Goal: Task Accomplishment & Management: Use online tool/utility

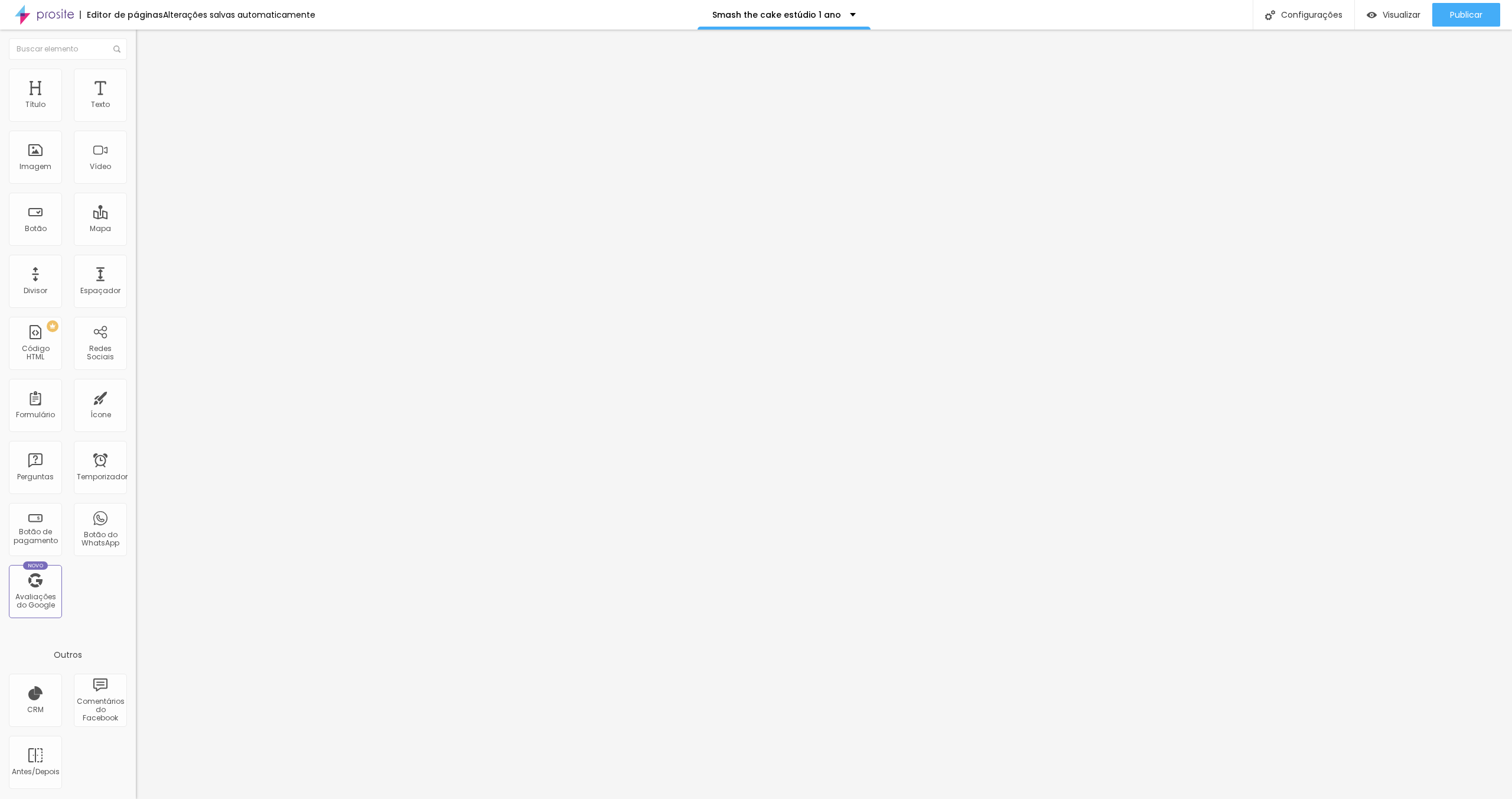
click at [135, 117] on img at bounding box center [140, 113] width 8 height 8
click at [135, 78] on li "Estilo" at bounding box center [203, 74] width 135 height 12
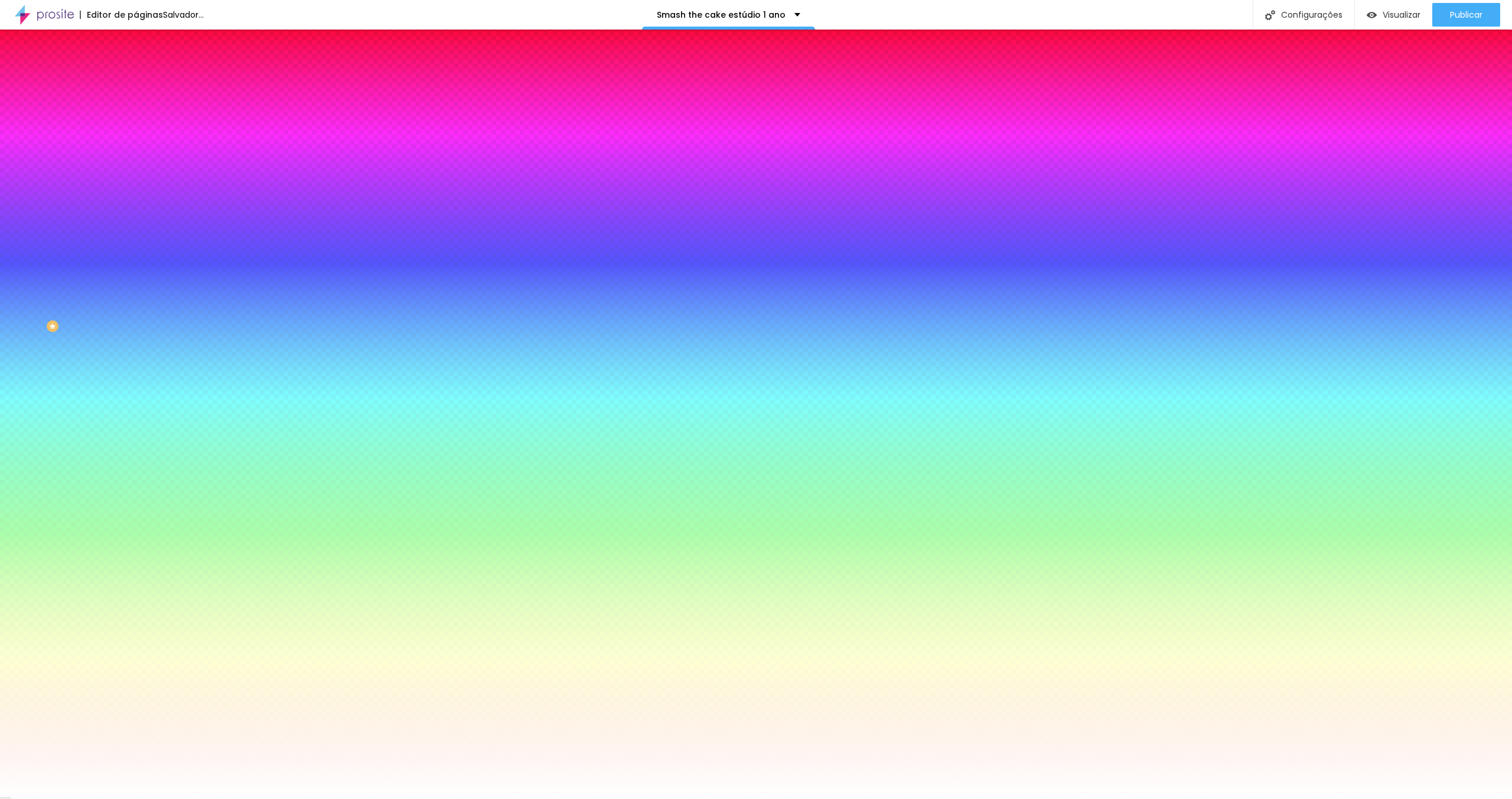
click at [135, 80] on li "Avançado" at bounding box center [203, 86] width 135 height 12
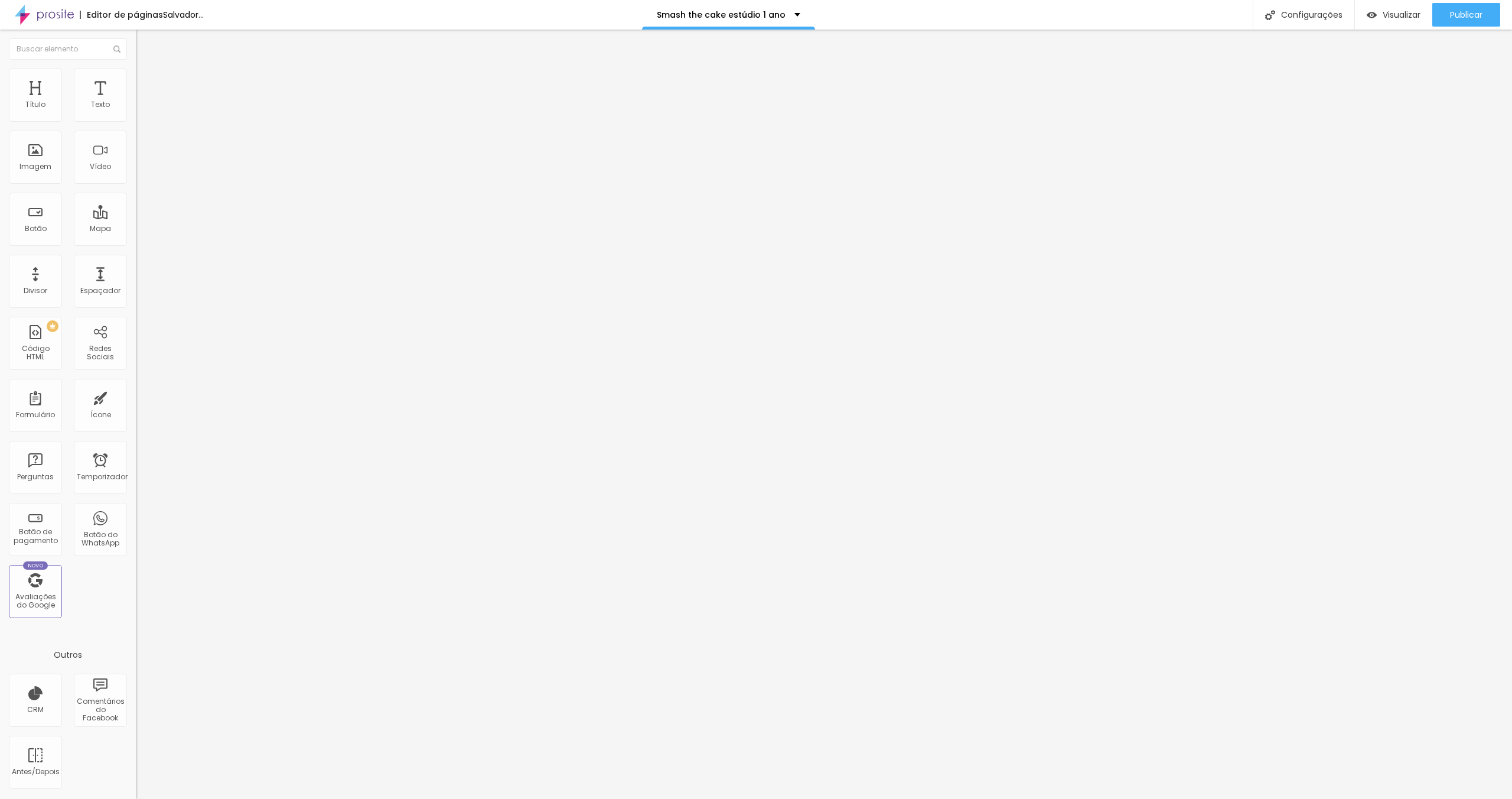
click at [135, 75] on img at bounding box center [140, 73] width 11 height 11
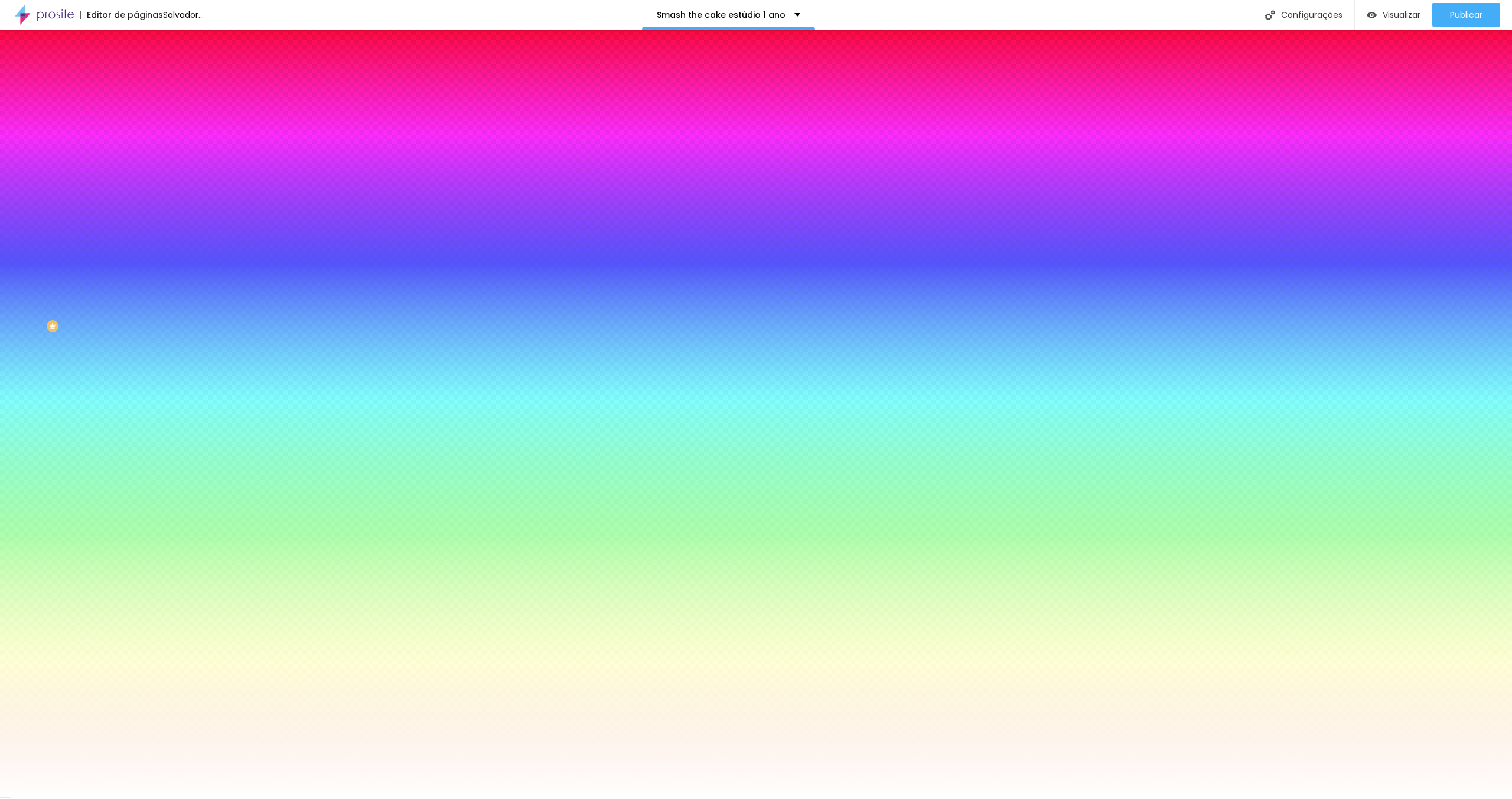
click at [135, 68] on li "Conteúdo" at bounding box center [203, 62] width 135 height 12
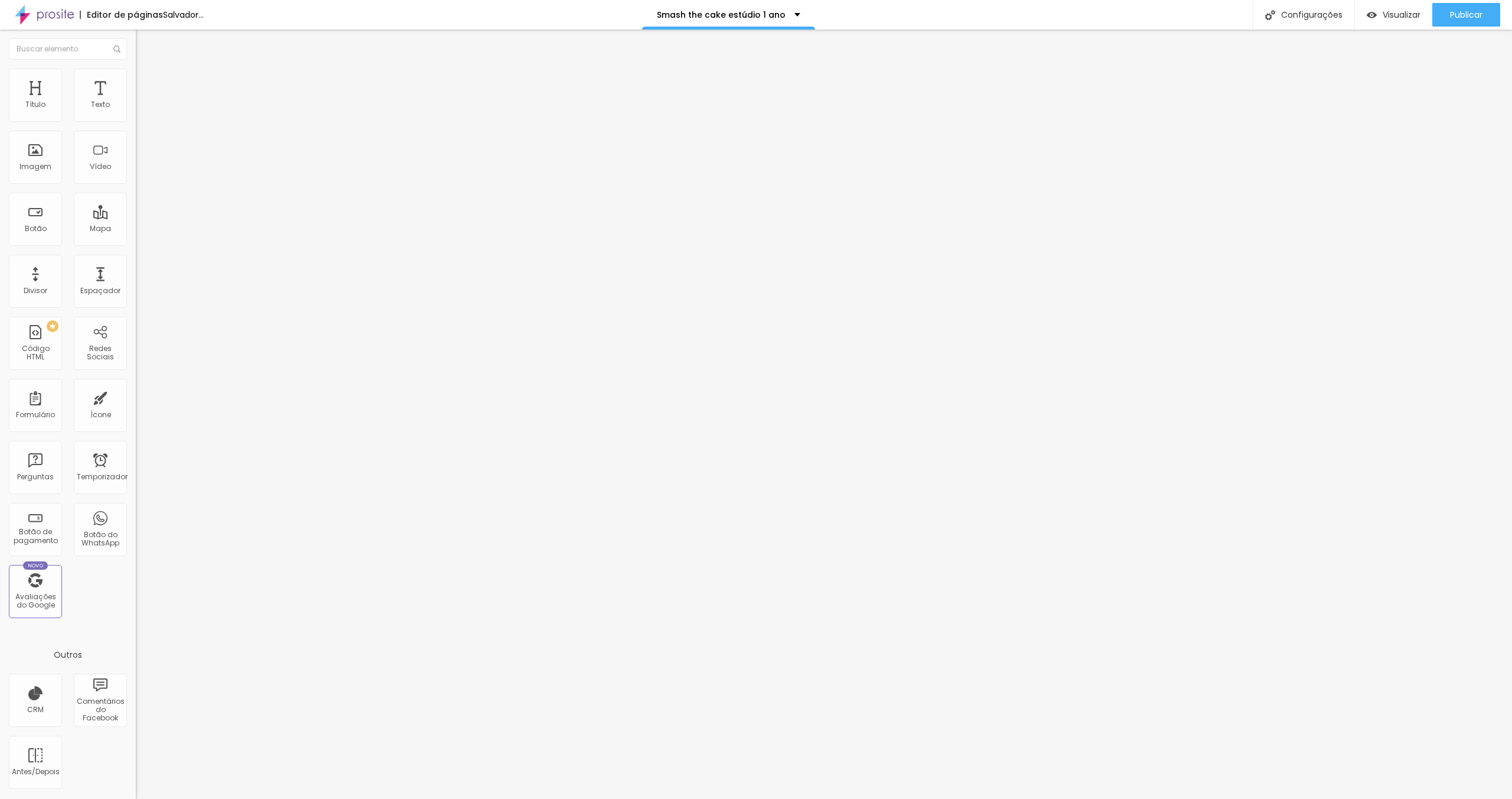
click at [205, 798] on div at bounding box center [756, 805] width 1512 height 0
click at [1311, 19] on font "Configurações" at bounding box center [1312, 15] width 62 height 12
click at [969, 798] on div at bounding box center [756, 810] width 1512 height 11
click at [135, 76] on li "Estilo" at bounding box center [203, 74] width 135 height 12
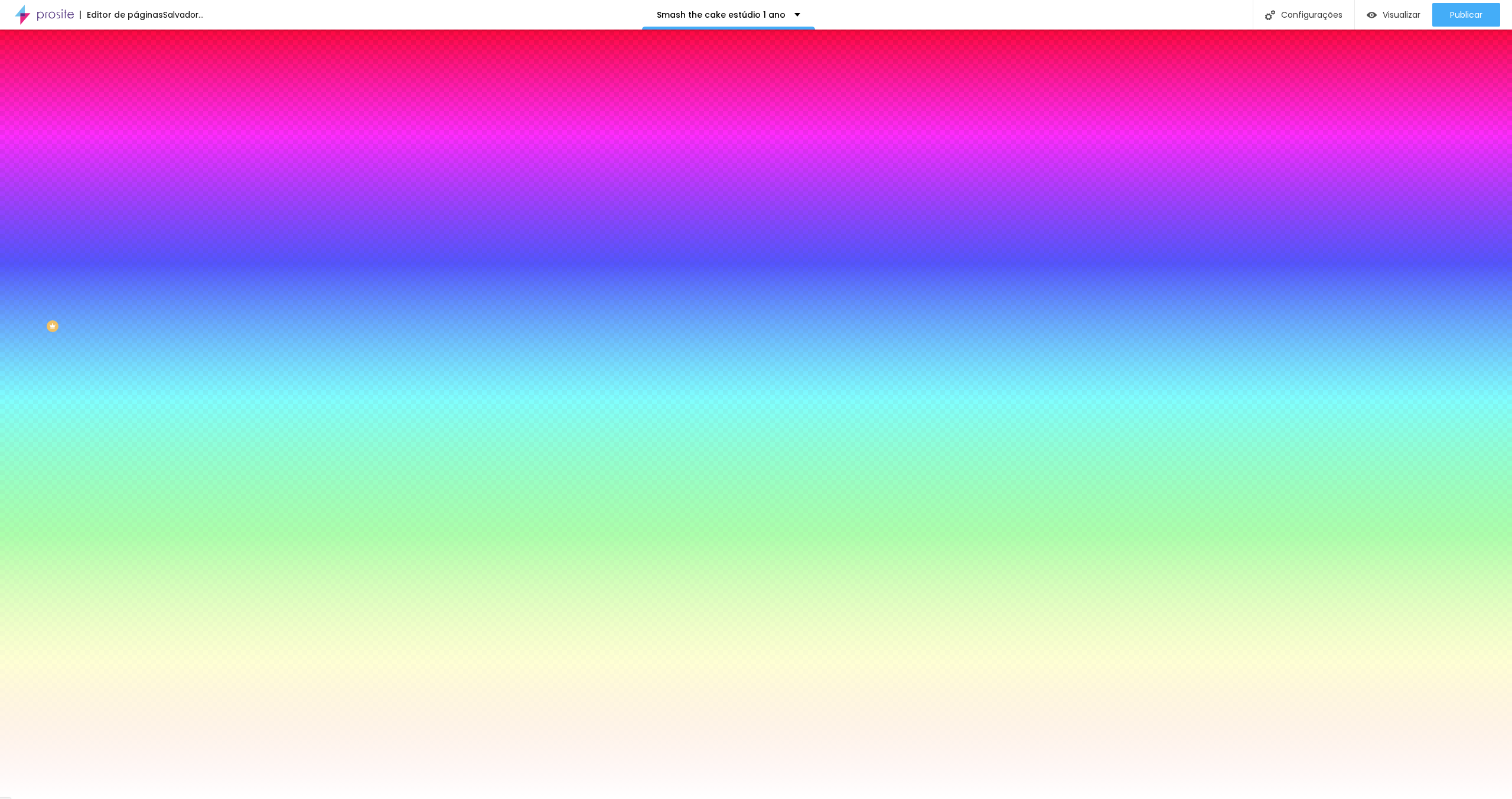
click at [135, 80] on li "Avançado" at bounding box center [203, 86] width 135 height 12
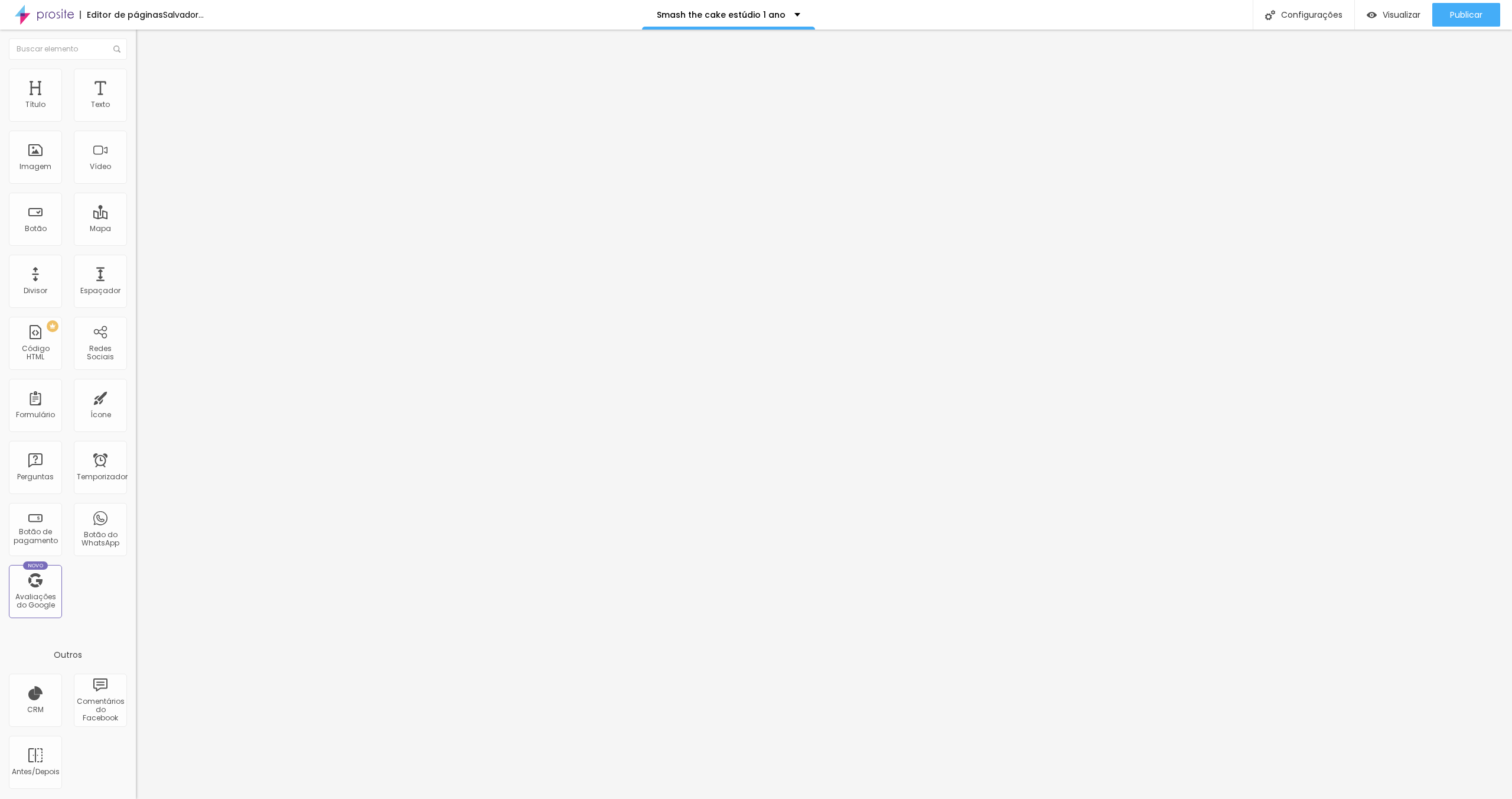
click at [147, 81] on font "Estilo" at bounding box center [156, 76] width 19 height 10
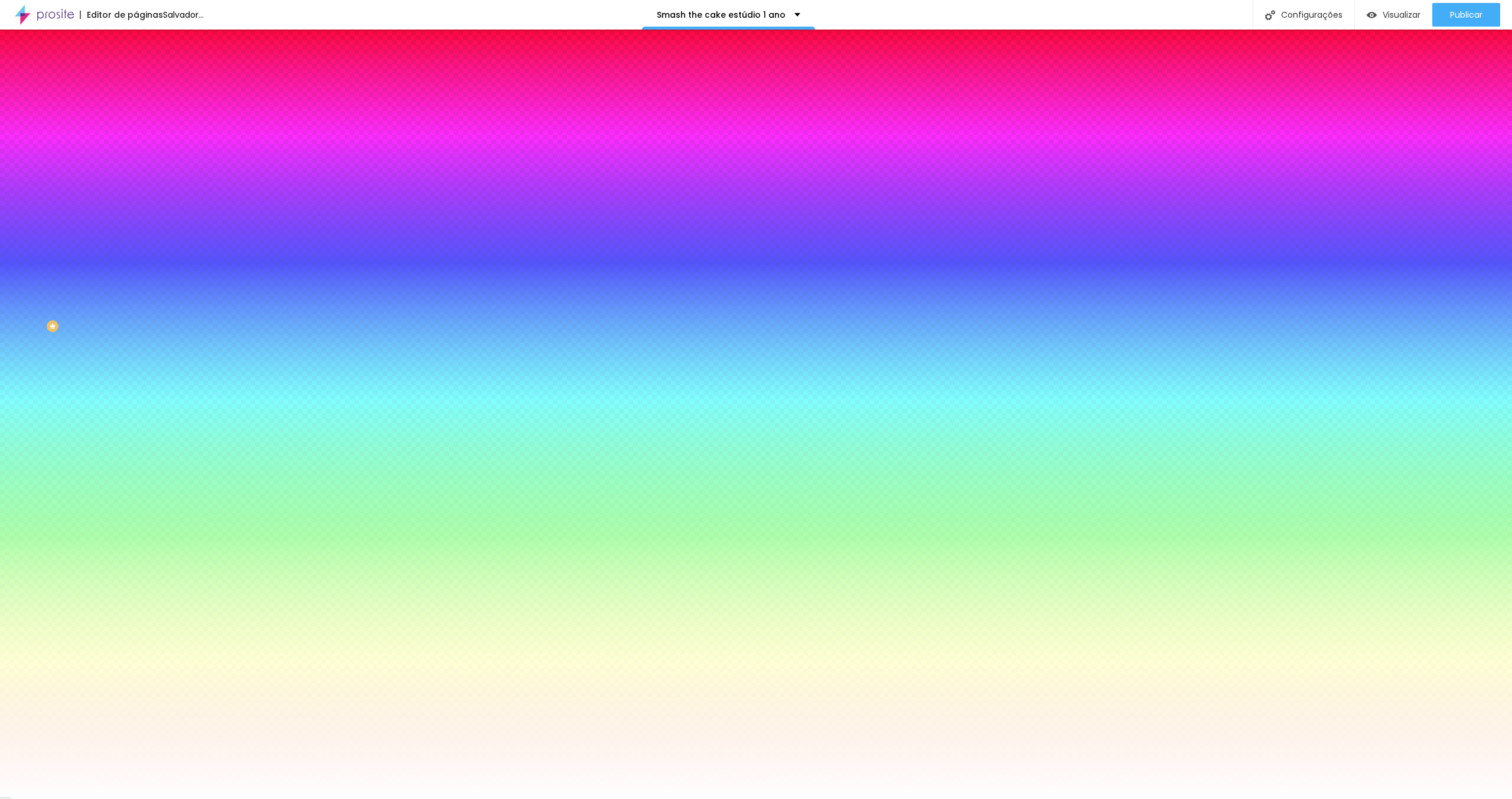
click at [147, 70] on font "Conteúdo" at bounding box center [165, 65] width 37 height 10
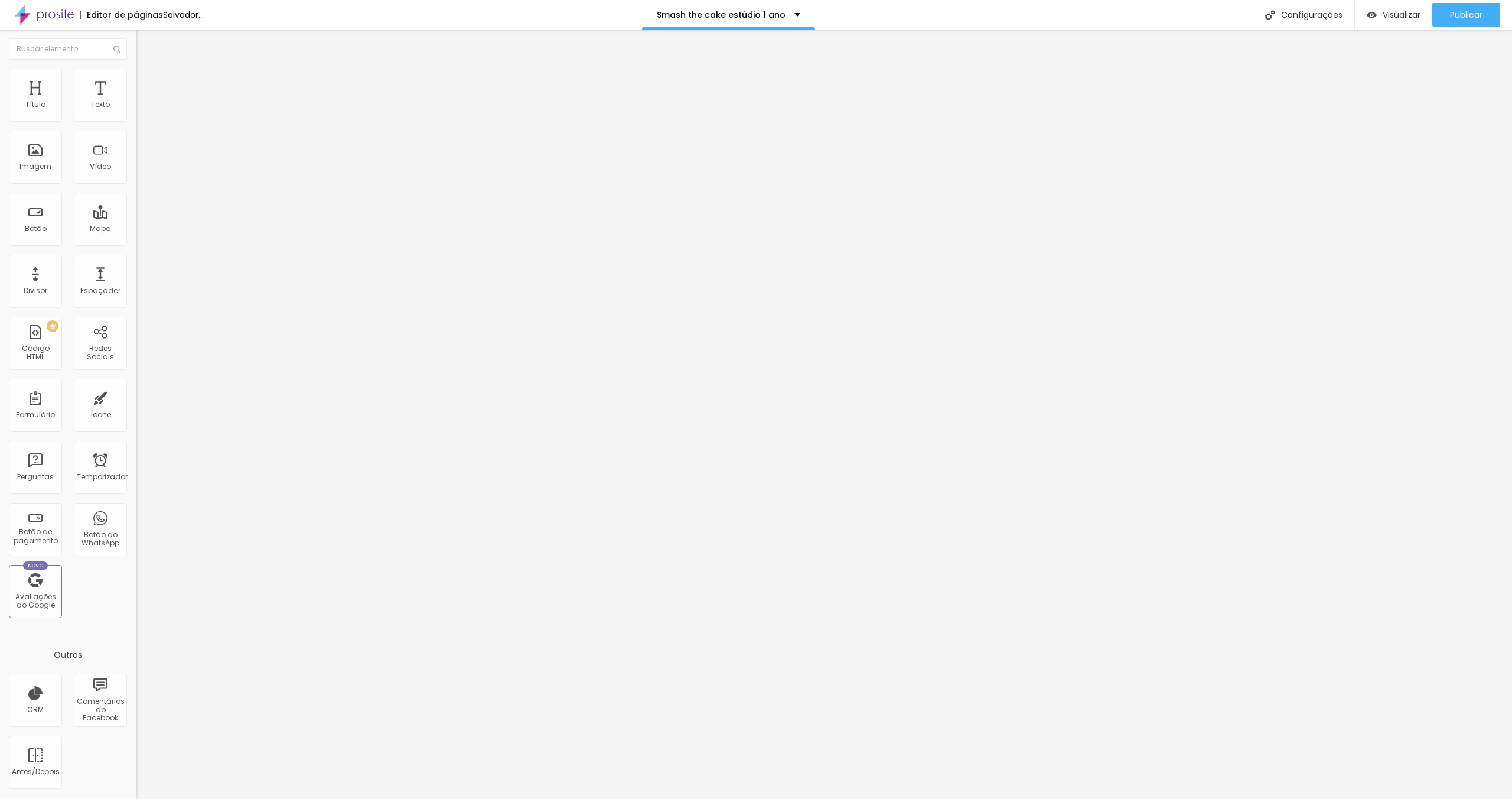
click at [135, 101] on font "Alinhamento" at bounding box center [159, 95] width 47 height 10
click at [144, 42] on img "button" at bounding box center [149, 43] width 10 height 10
click at [47, 161] on div "Imagem" at bounding box center [36, 157] width 54 height 54
click at [41, 149] on div "Imagem" at bounding box center [36, 157] width 54 height 54
click at [42, 155] on div "Imagem" at bounding box center [36, 157] width 54 height 54
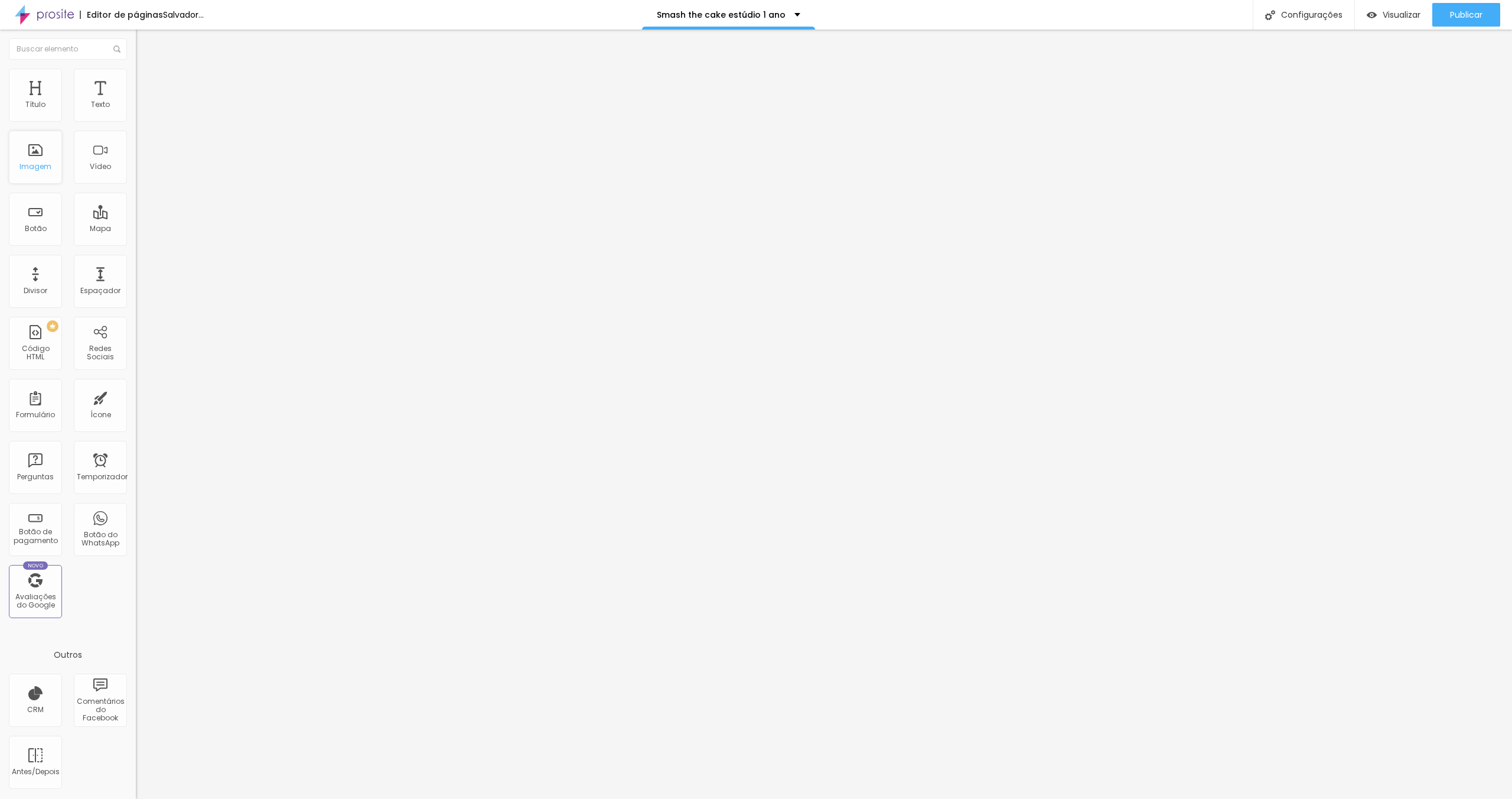
click at [45, 170] on font "Imagem" at bounding box center [35, 166] width 32 height 10
click at [41, 157] on div "Imagem" at bounding box center [36, 157] width 54 height 54
click at [38, 165] on font "Imagem" at bounding box center [35, 166] width 32 height 10
click at [41, 155] on div "Imagem" at bounding box center [36, 157] width 54 height 54
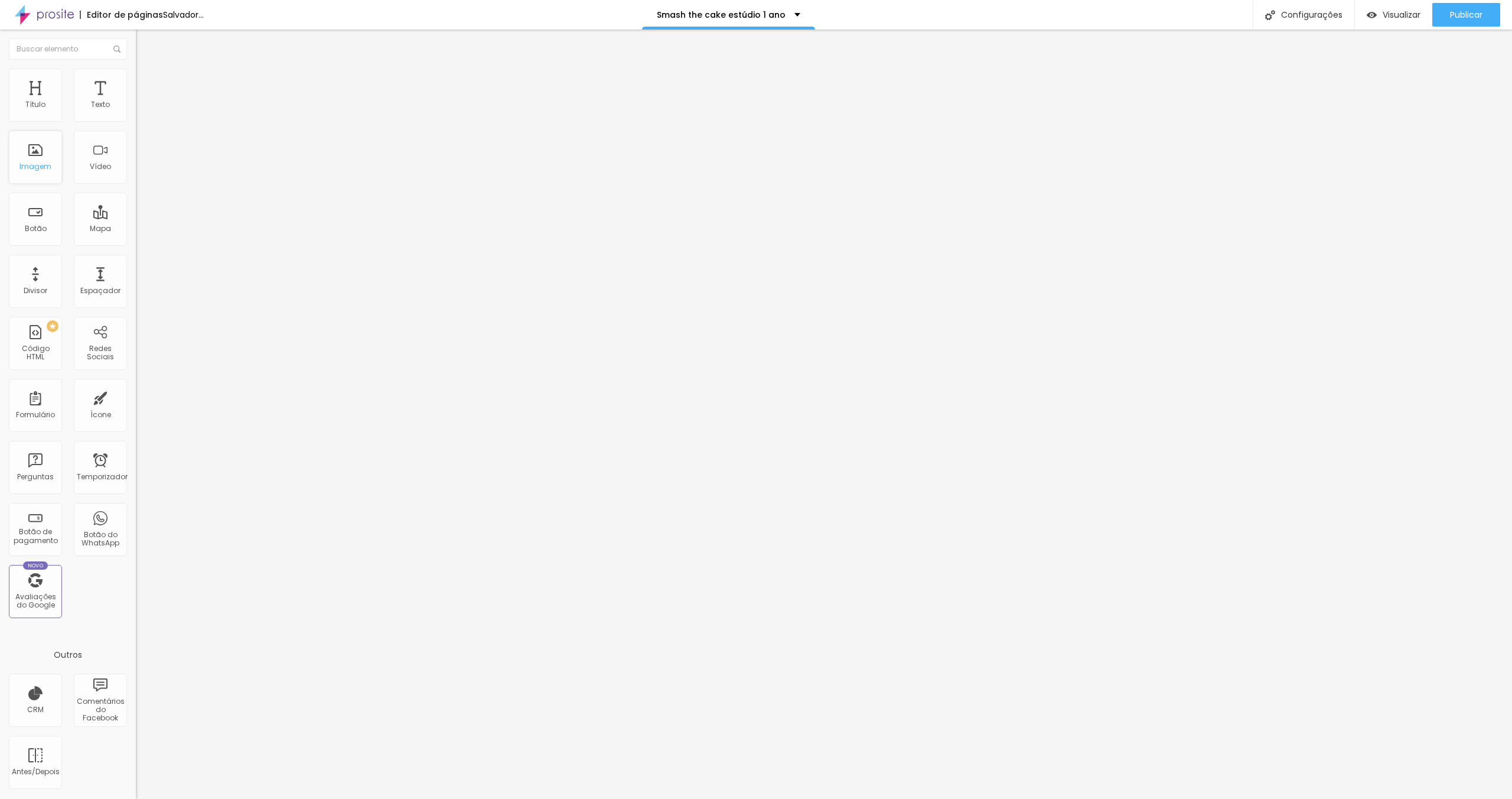
click at [41, 156] on div "Imagem" at bounding box center [36, 157] width 54 height 54
click at [208, 798] on div at bounding box center [756, 805] width 1512 height 0
click at [32, 162] on font "Imagem" at bounding box center [35, 166] width 32 height 10
click at [39, 164] on font "Imagem" at bounding box center [35, 166] width 32 height 10
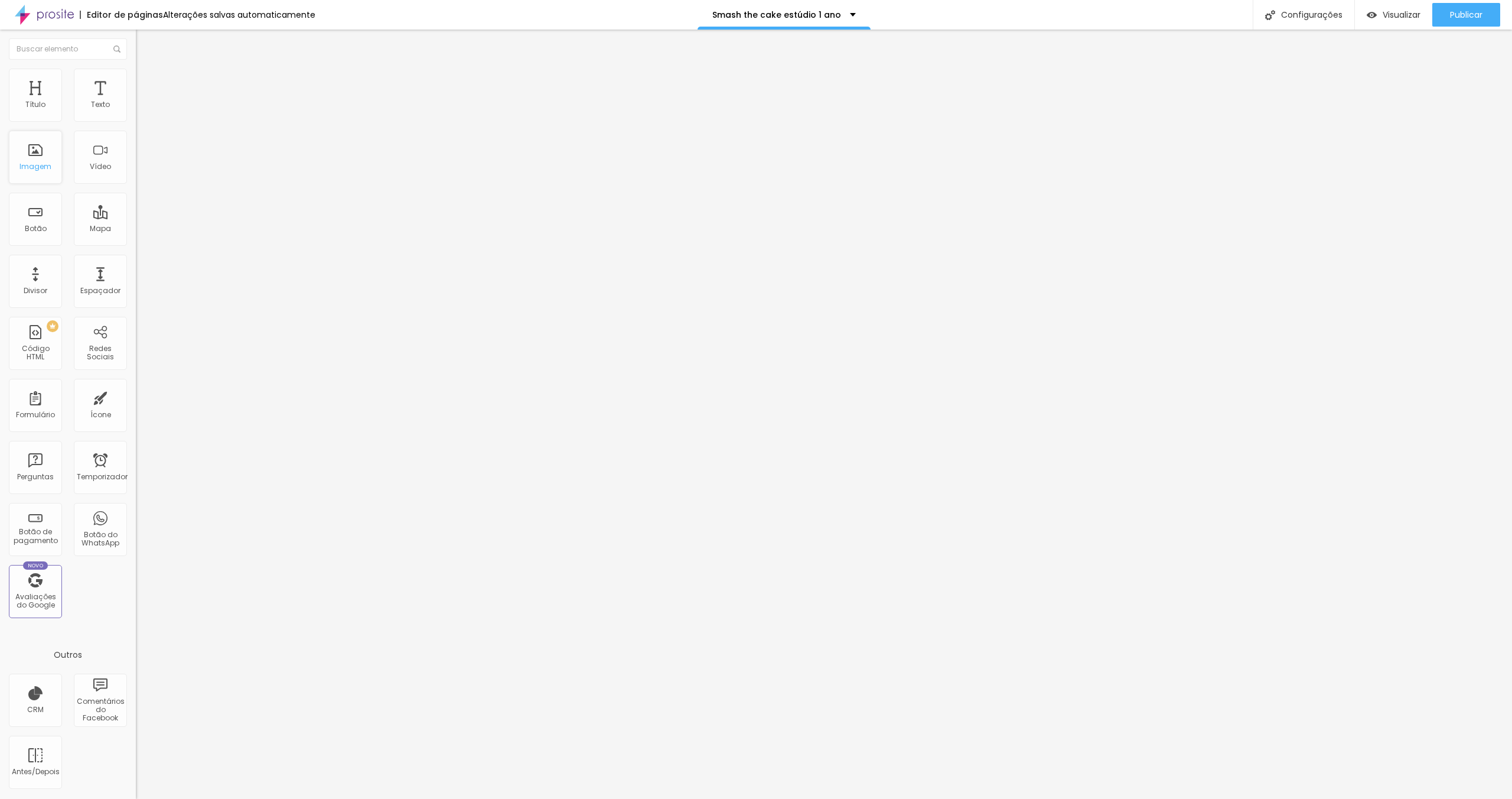
click at [34, 155] on div "Imagem" at bounding box center [36, 157] width 54 height 54
click at [34, 146] on div "Imagem" at bounding box center [36, 157] width 54 height 54
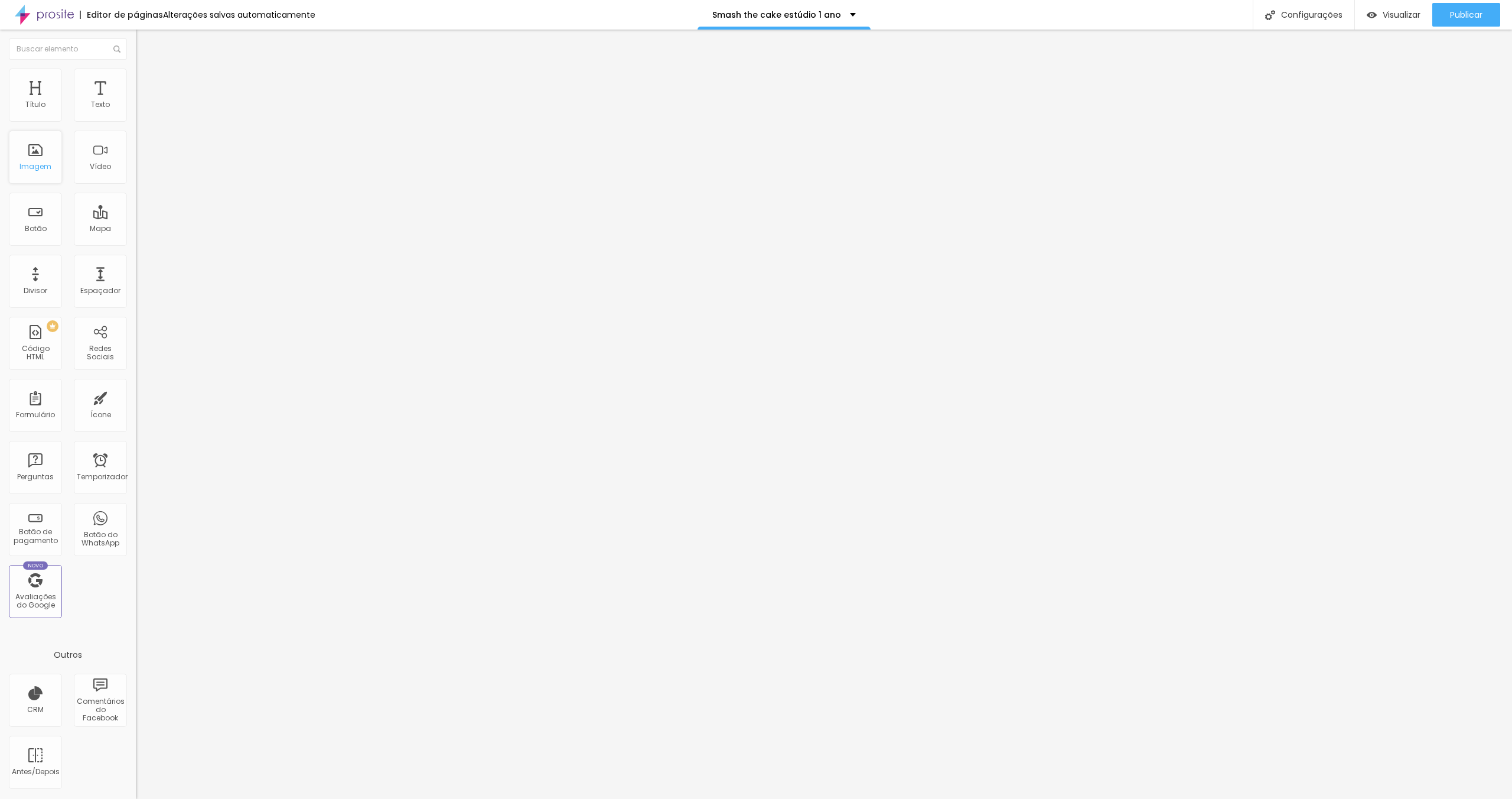
click at [34, 156] on div "Imagem" at bounding box center [36, 157] width 54 height 54
click at [54, 92] on div "Título" at bounding box center [36, 95] width 54 height 54
click at [38, 166] on font "Imagem" at bounding box center [35, 166] width 32 height 10
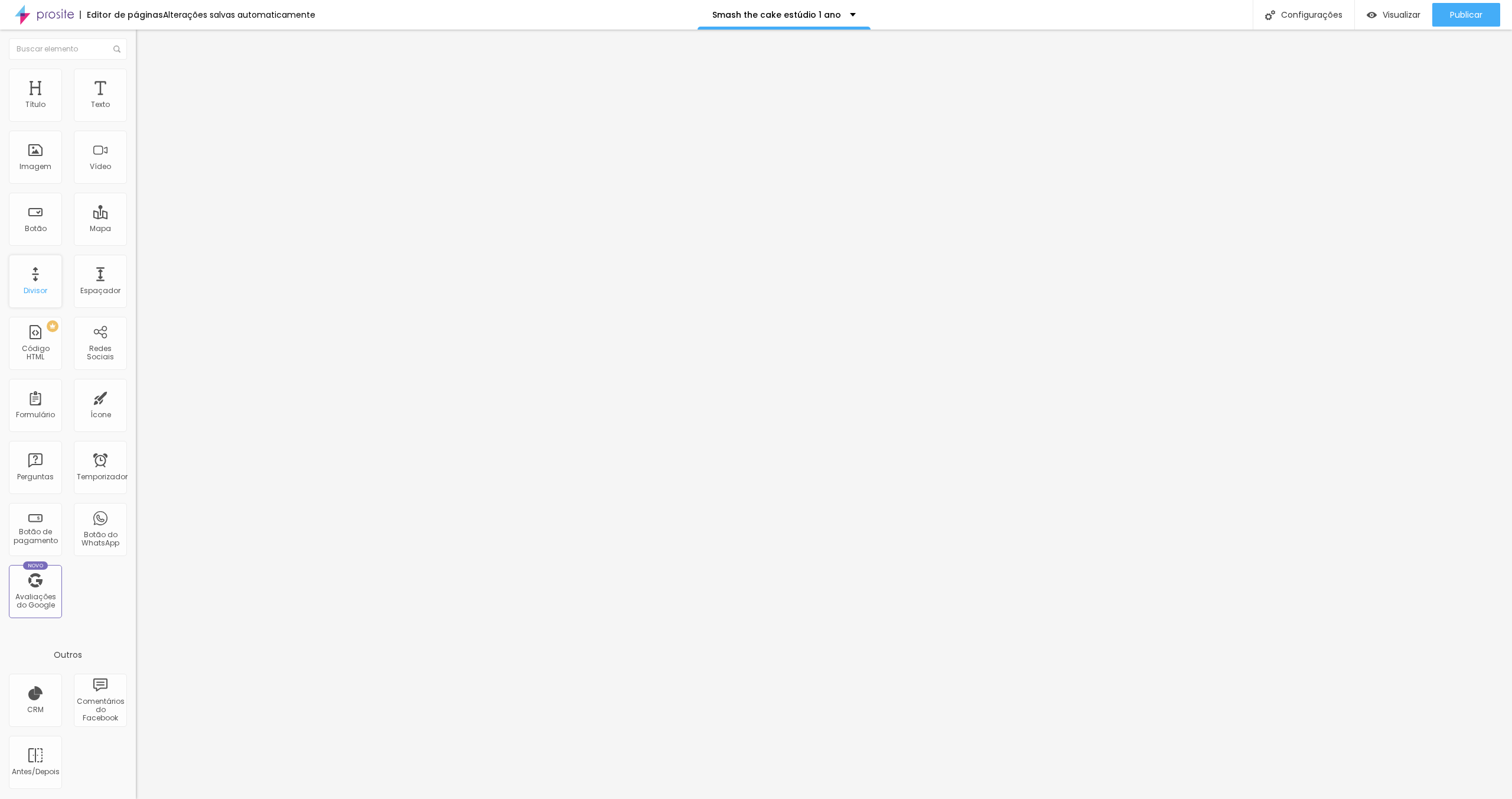
click at [37, 258] on div "Divisor" at bounding box center [36, 281] width 54 height 54
click at [41, 157] on div "Imagem" at bounding box center [36, 157] width 54 height 54
